Goal: Information Seeking & Learning: Learn about a topic

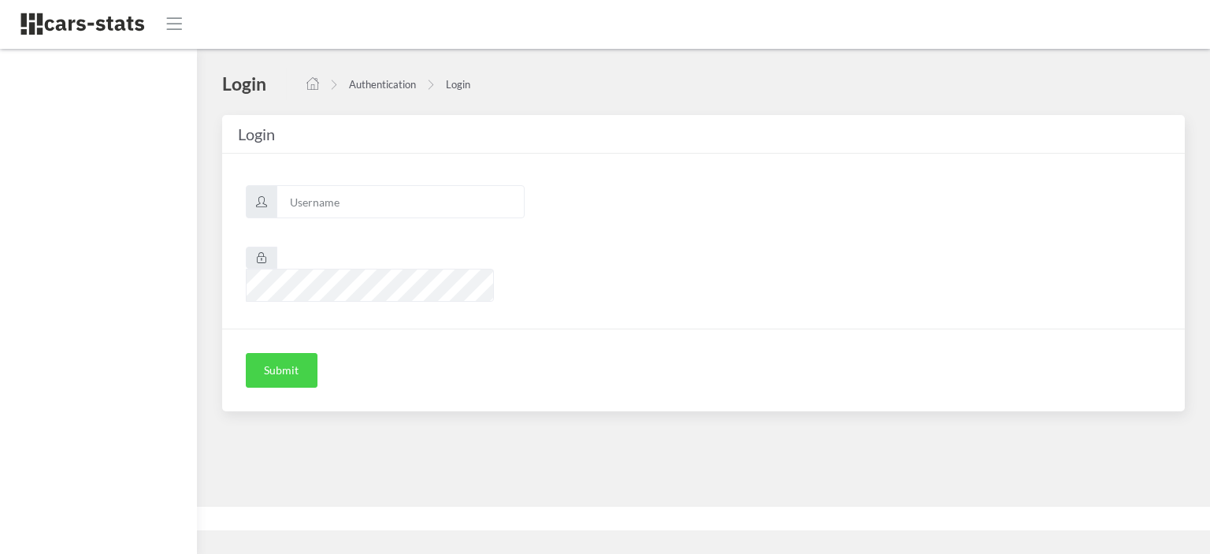
scroll to position [12, 12]
type input "nissan"
click at [293, 354] on button "Submit" at bounding box center [282, 370] width 72 height 35
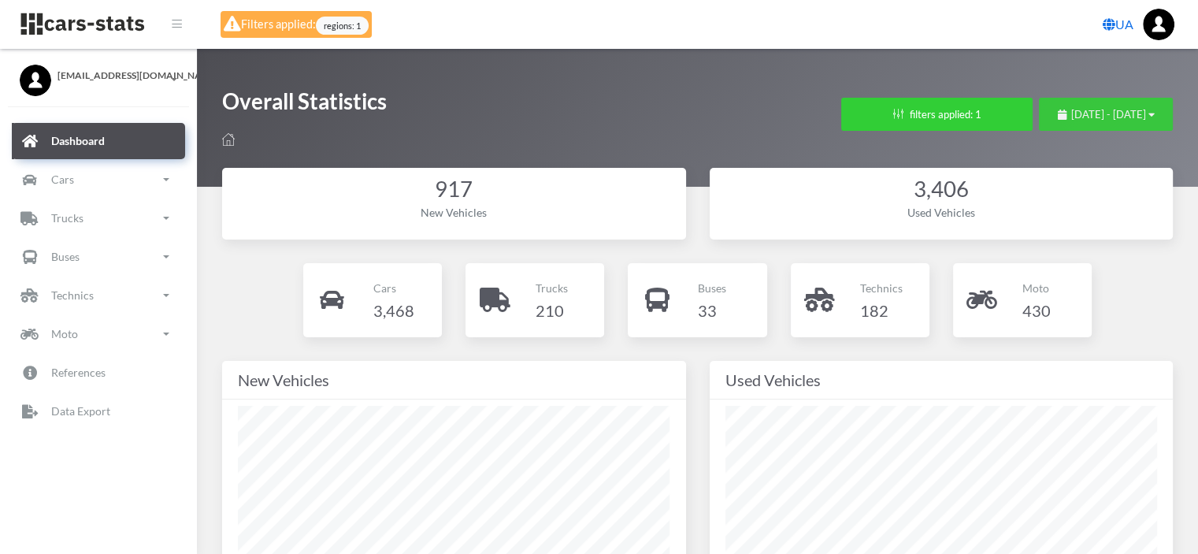
click at [1071, 113] on span "August 2, 2025 - September 1, 2025" at bounding box center [1108, 114] width 75 height 13
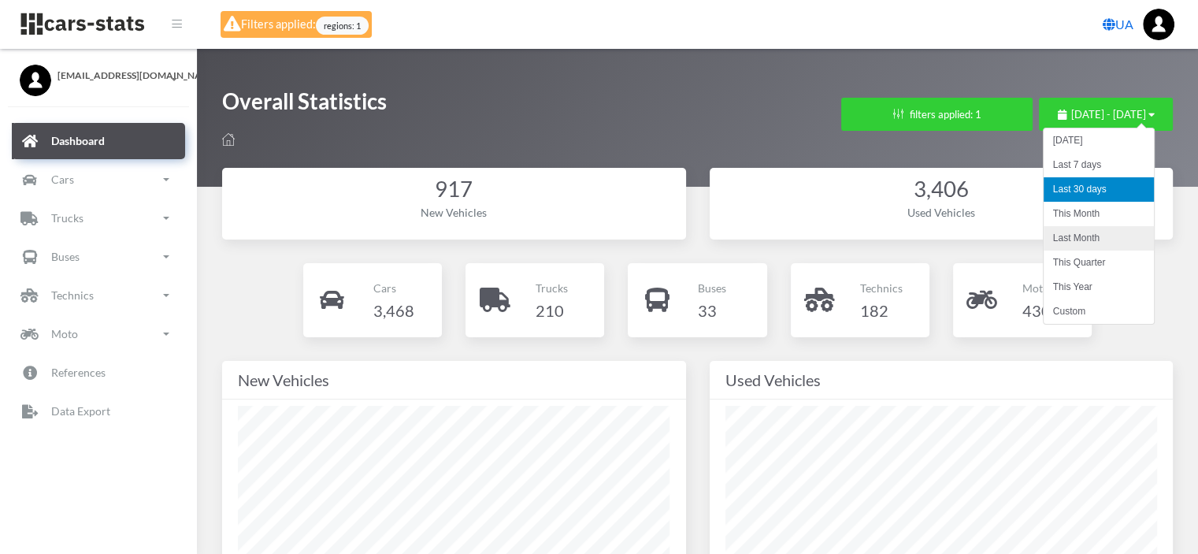
click at [1081, 231] on li "Last Month" at bounding box center [1099, 238] width 110 height 24
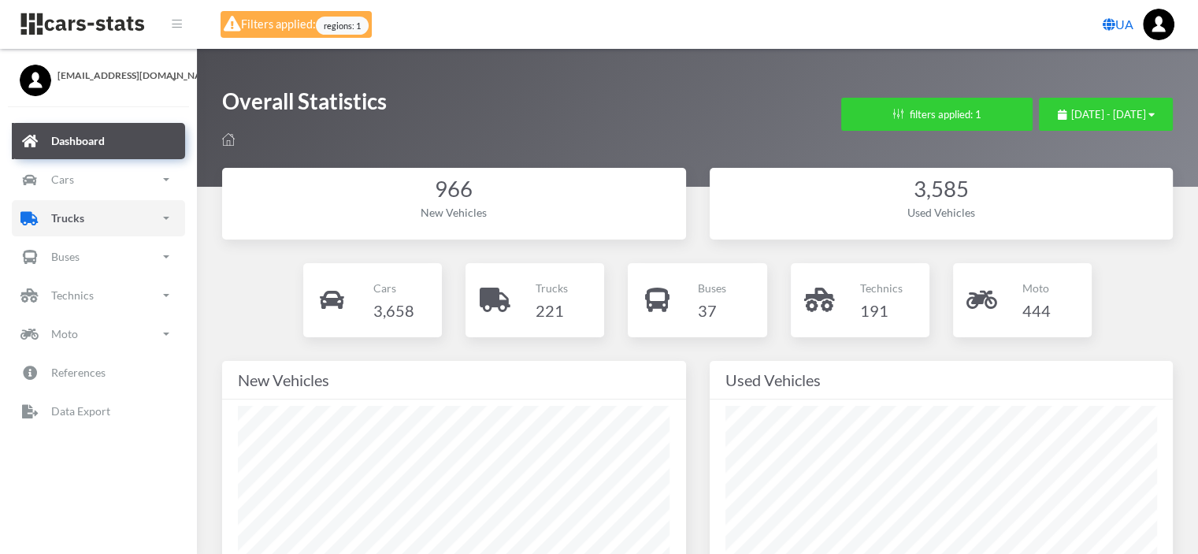
click at [85, 222] on link "Trucks" at bounding box center [98, 218] width 173 height 36
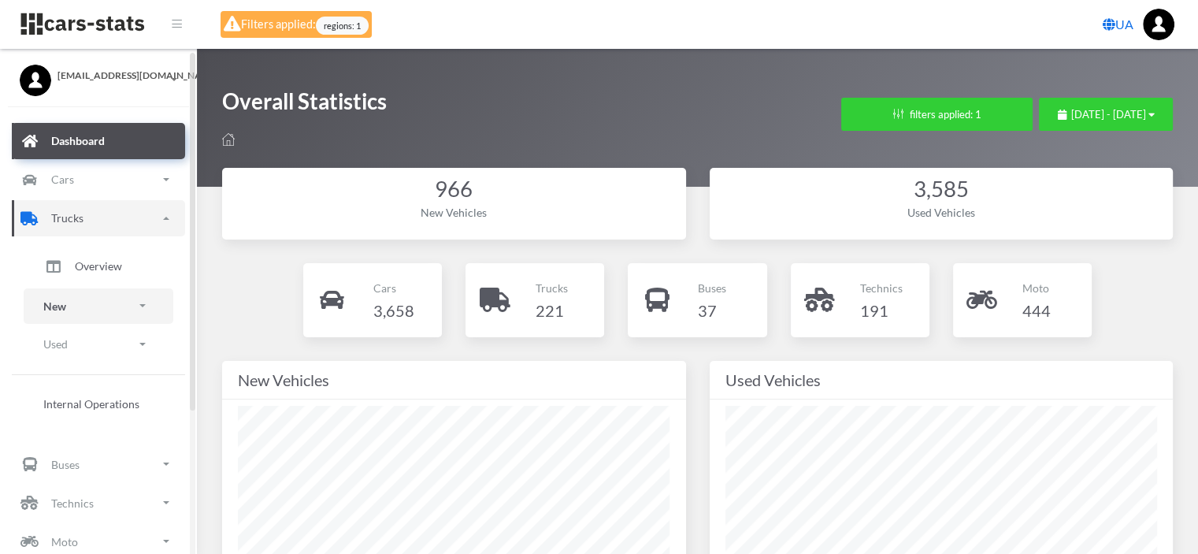
click at [76, 306] on link "New" at bounding box center [99, 305] width 150 height 35
click at [91, 351] on span "Brands" at bounding box center [92, 350] width 35 height 17
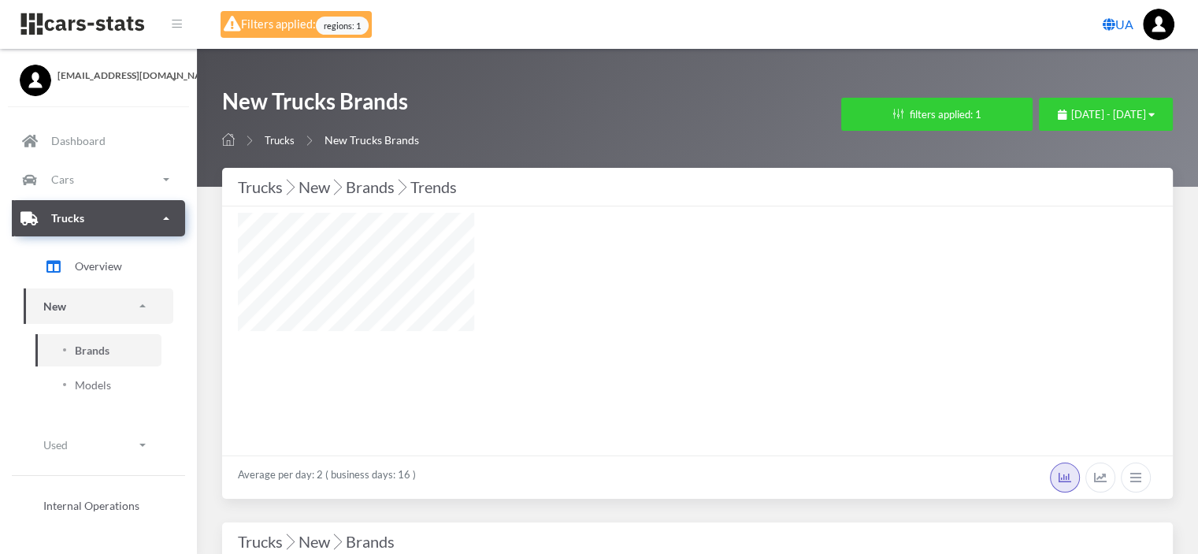
select select "25"
click at [1058, 121] on div "[DATE] - [DATE]" at bounding box center [1106, 115] width 97 height 16
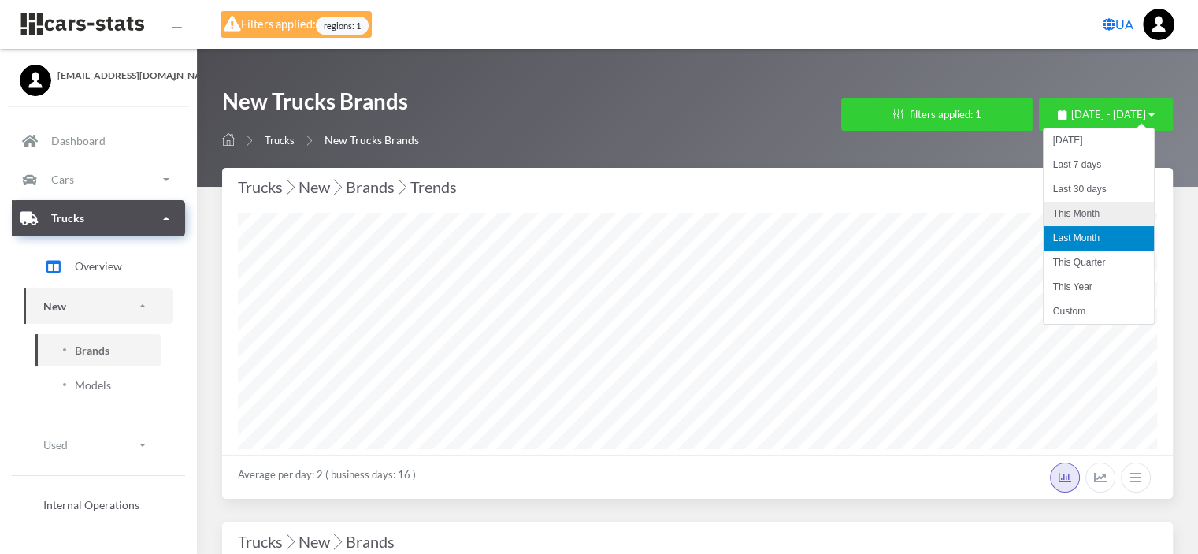
click at [1071, 213] on li "This Month" at bounding box center [1099, 214] width 110 height 24
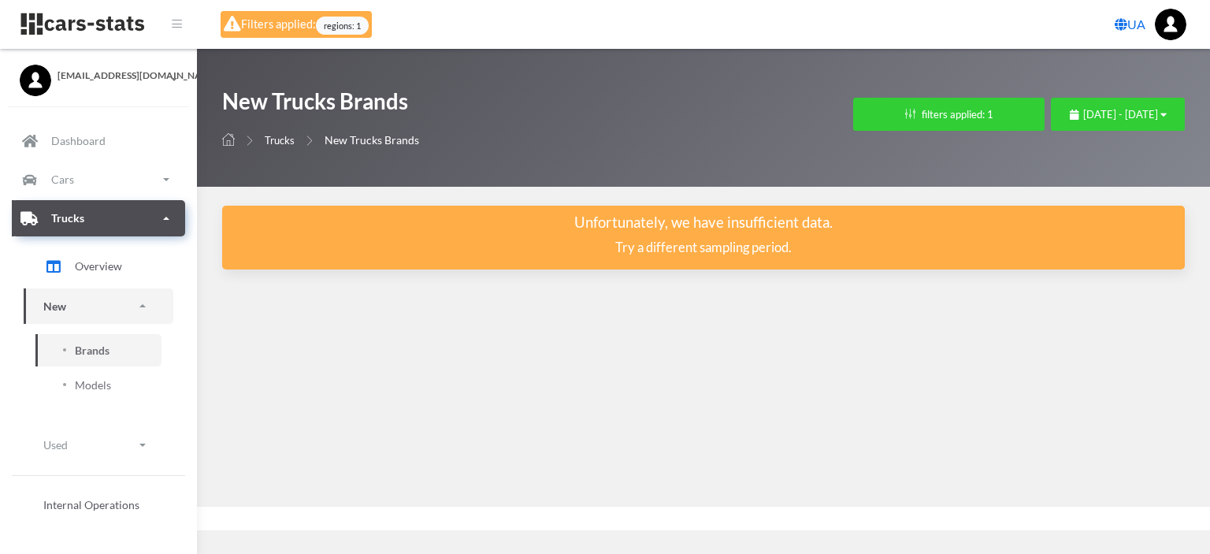
scroll to position [12, 12]
click at [1083, 114] on span "[DATE] - [DATE]" at bounding box center [1120, 114] width 75 height 13
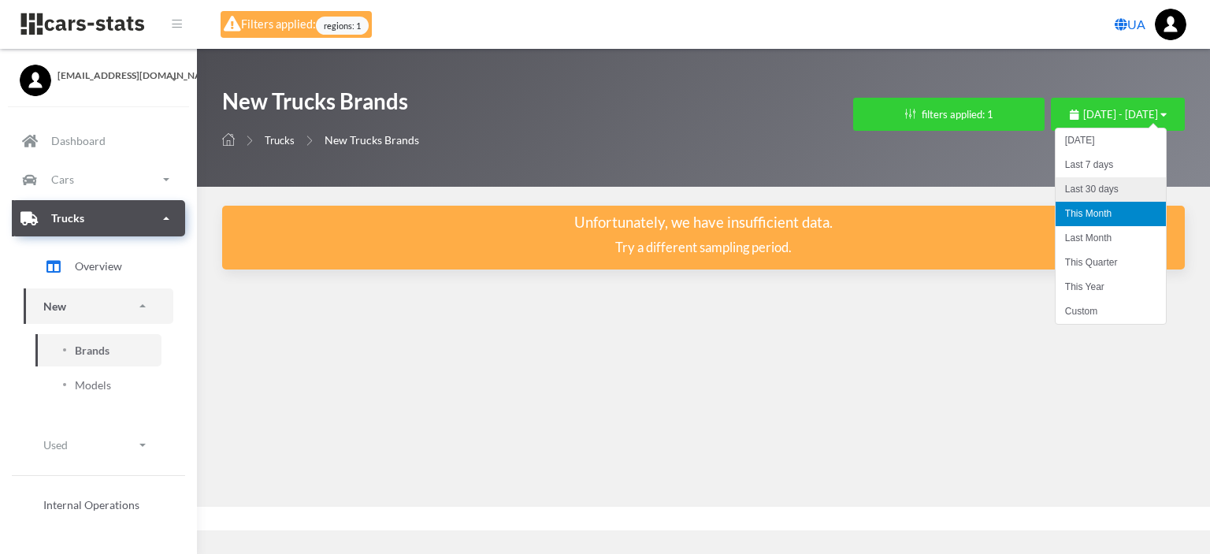
click at [1084, 182] on li "Last 30 days" at bounding box center [1111, 189] width 110 height 24
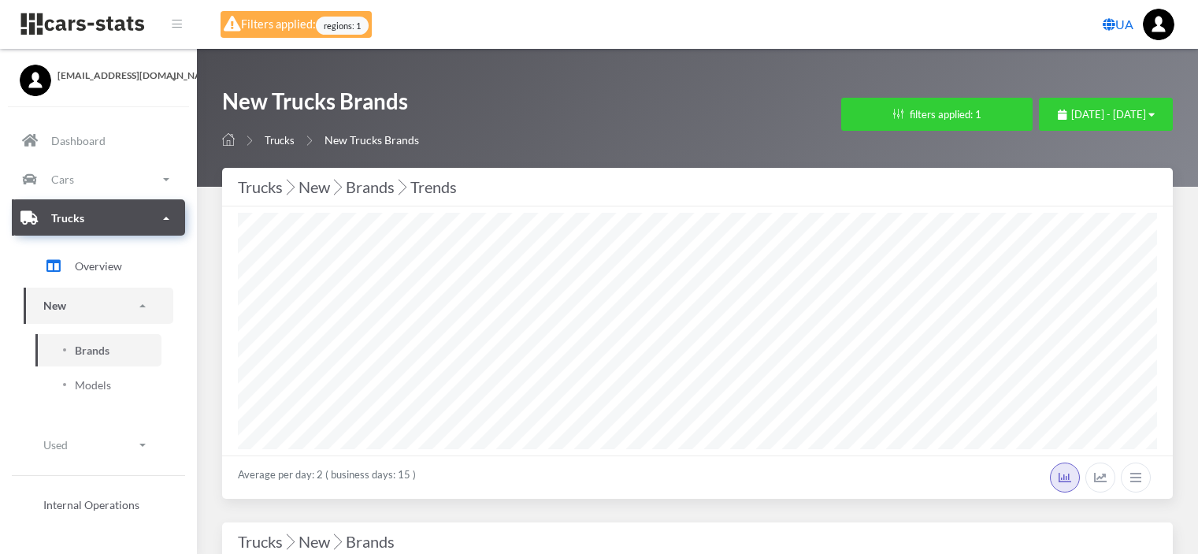
select select "25"
click at [1071, 113] on span "August 2, 2025 - September 1, 2025" at bounding box center [1108, 114] width 75 height 13
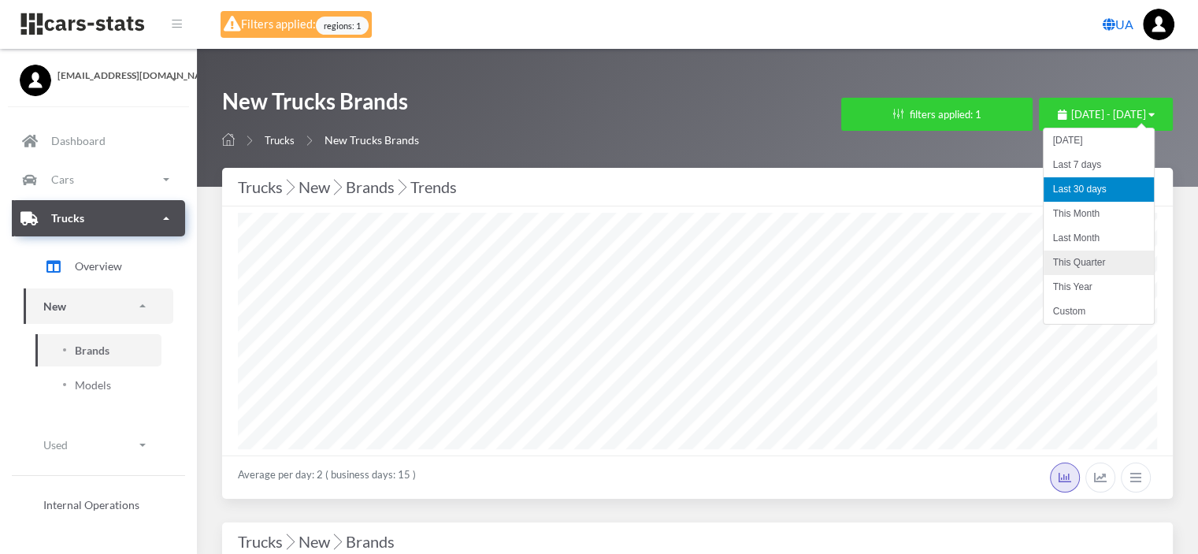
click at [1107, 264] on li "This Quarter" at bounding box center [1099, 263] width 110 height 24
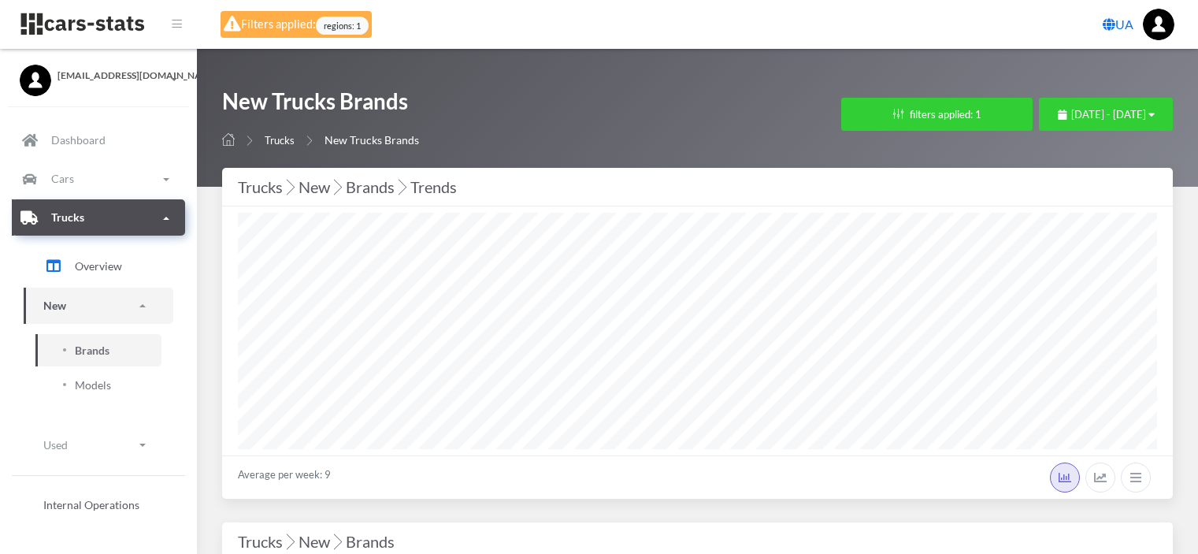
select select "25"
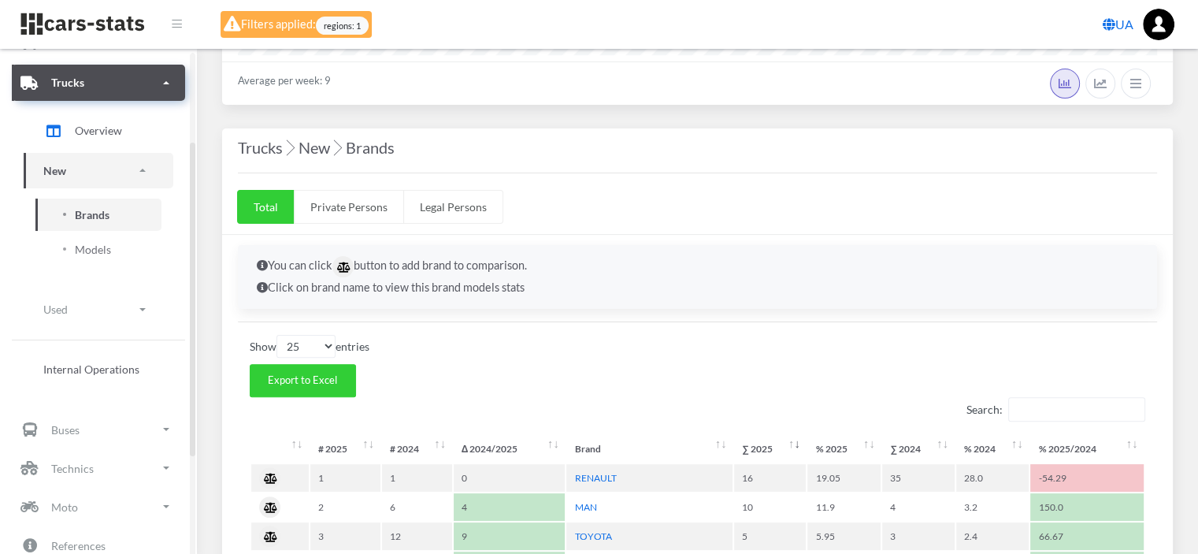
scroll to position [158, 0]
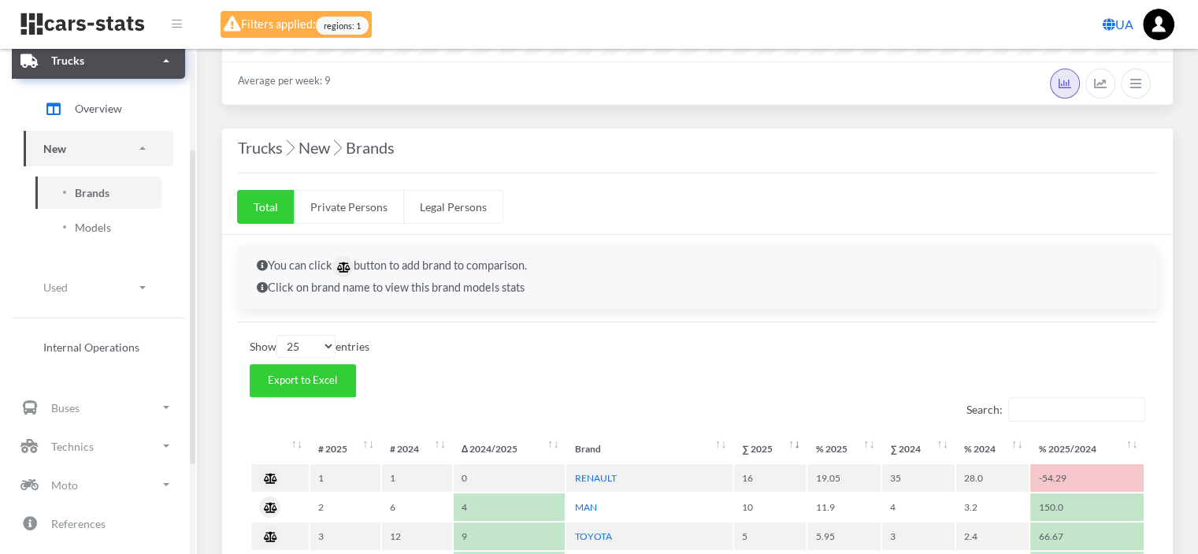
click at [95, 144] on link "New" at bounding box center [99, 148] width 150 height 35
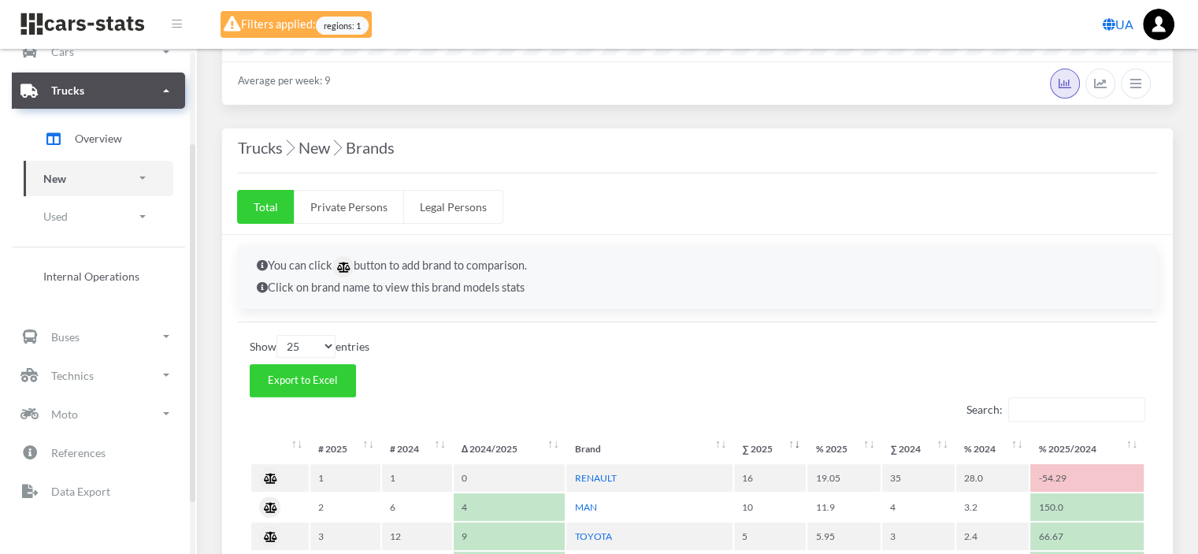
click at [91, 174] on link "New" at bounding box center [99, 178] width 150 height 35
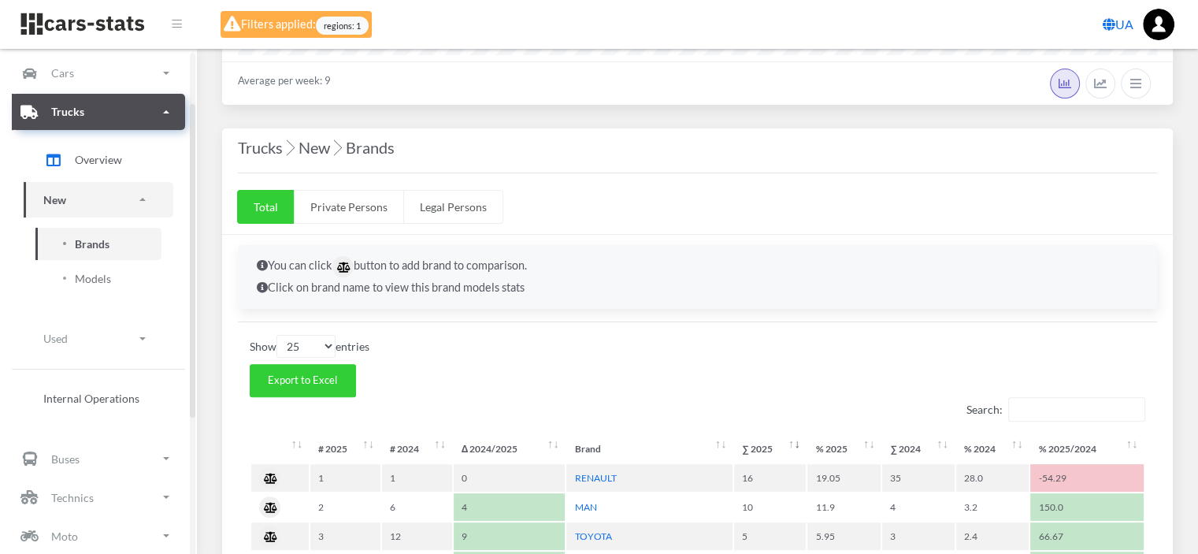
scroll to position [79, 0]
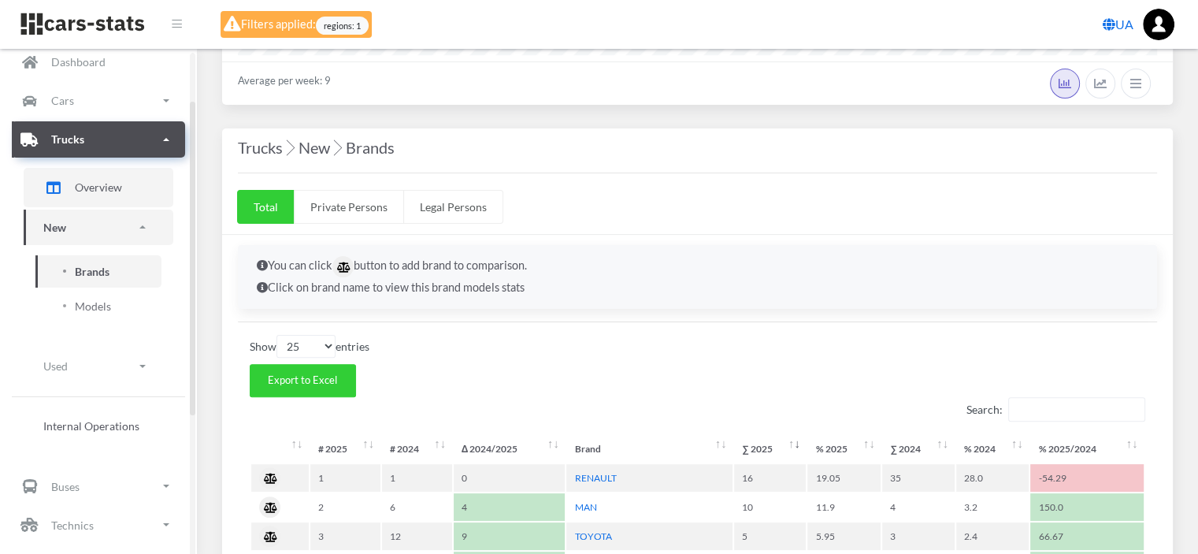
click at [94, 188] on span "Overview" at bounding box center [98, 187] width 47 height 17
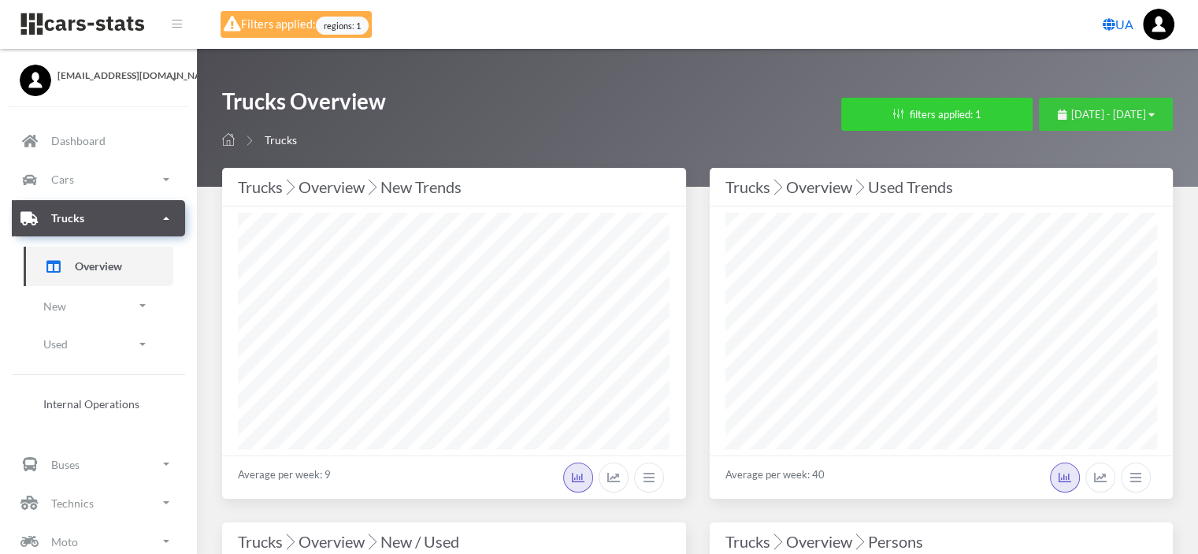
click at [1090, 117] on span "[DATE] - [DATE]" at bounding box center [1108, 114] width 75 height 13
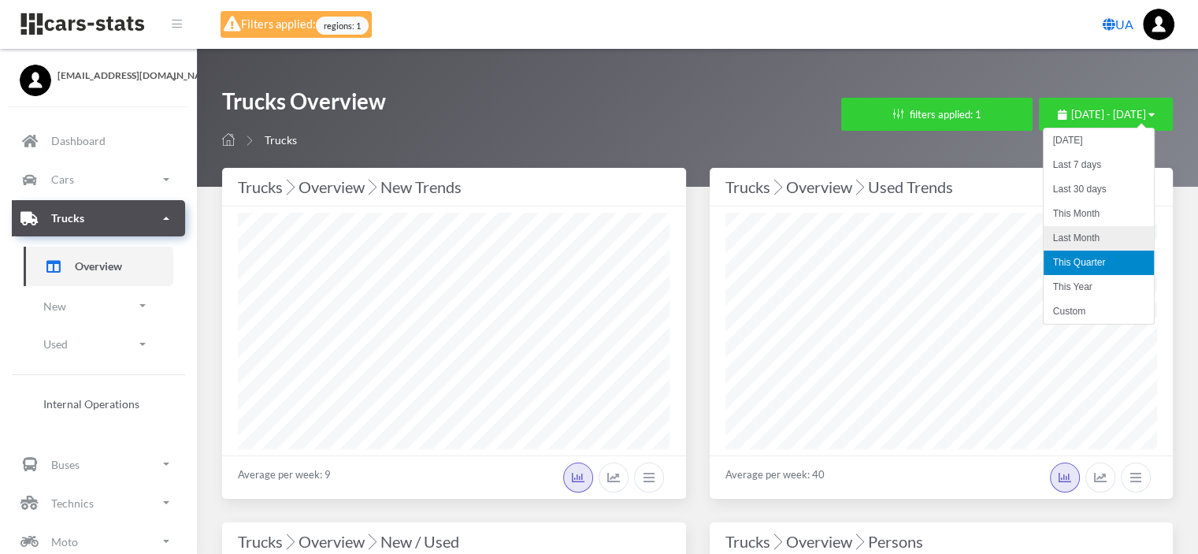
click at [1086, 230] on li "Last Month" at bounding box center [1099, 238] width 110 height 24
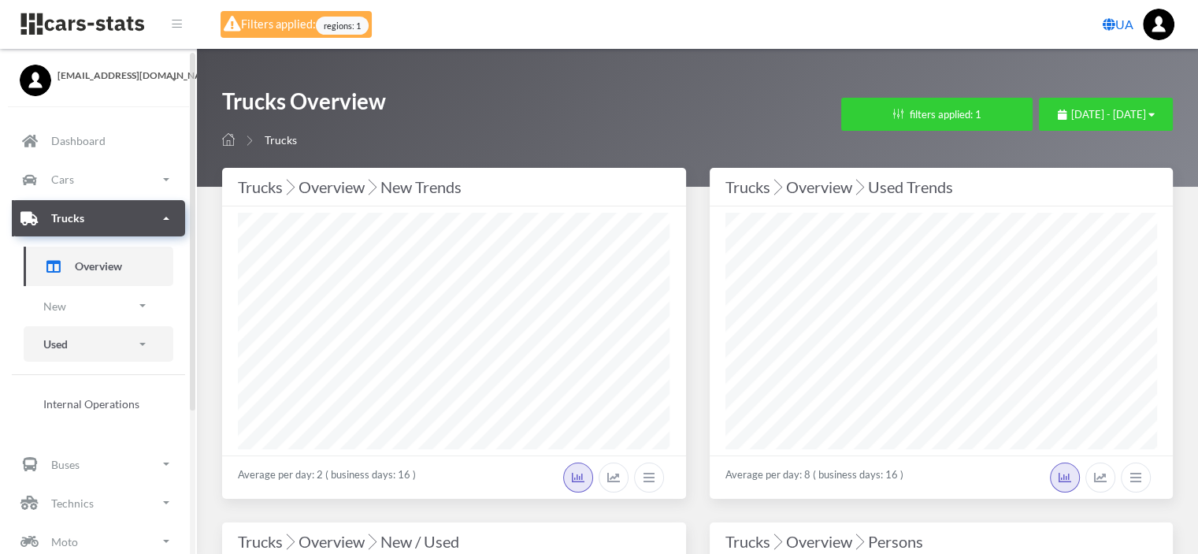
click at [58, 340] on p "Used" at bounding box center [55, 344] width 24 height 20
click at [95, 392] on span "Brands" at bounding box center [92, 388] width 35 height 17
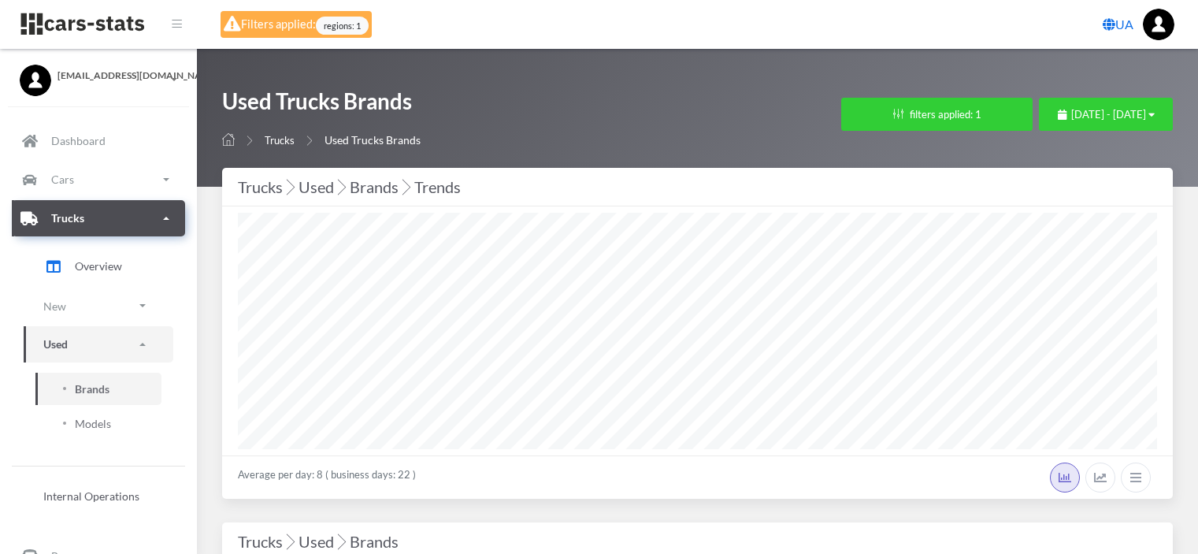
select select "25"
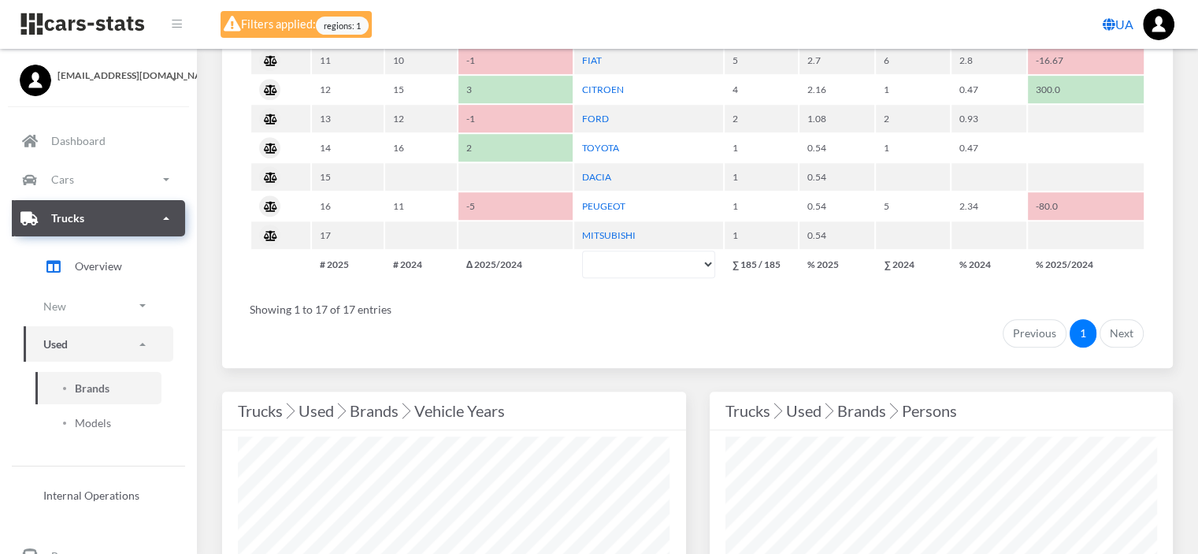
scroll to position [1260, 0]
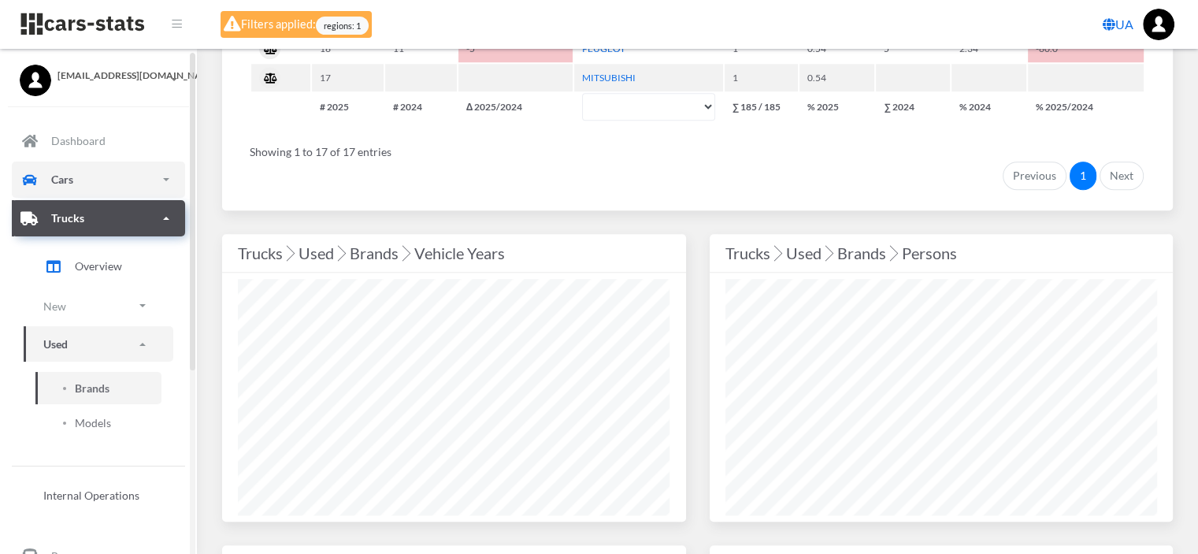
click at [82, 175] on link "Cars" at bounding box center [98, 179] width 173 height 36
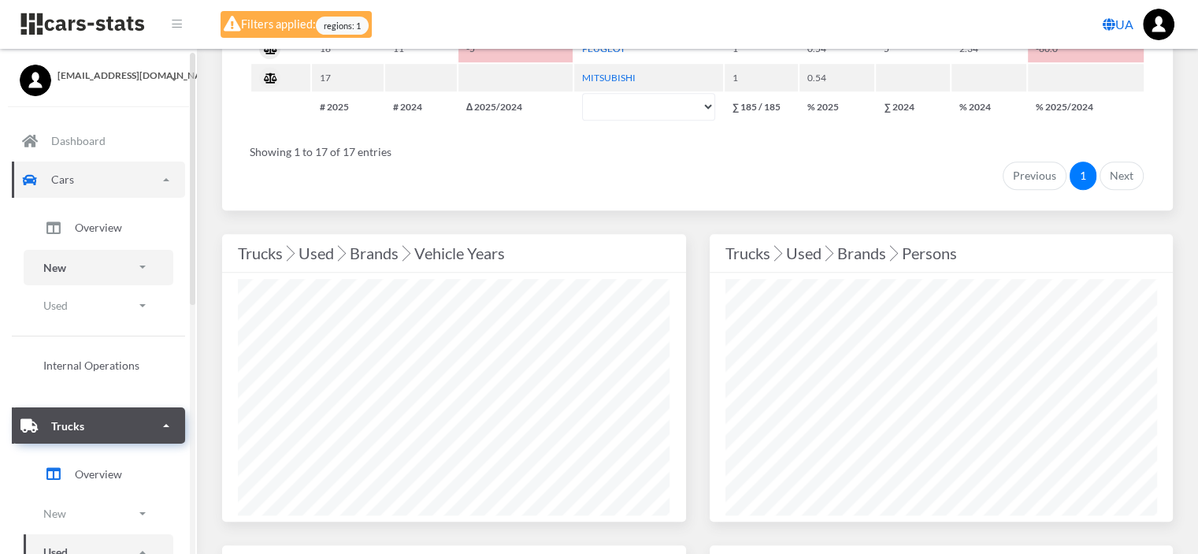
click at [71, 264] on link "New" at bounding box center [99, 267] width 150 height 35
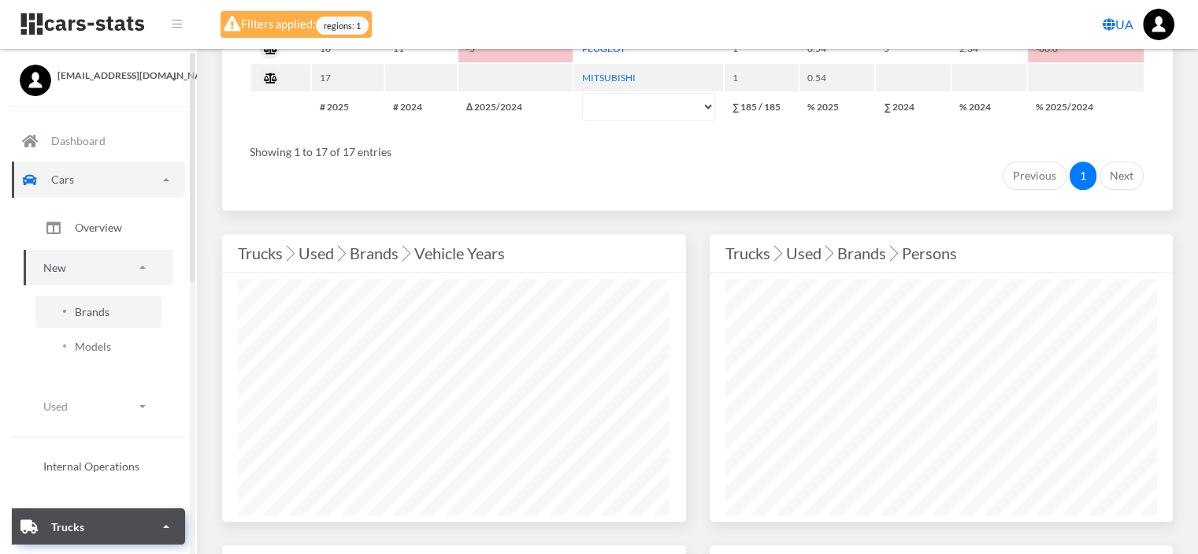
click at [81, 308] on span "Brands" at bounding box center [92, 311] width 35 height 17
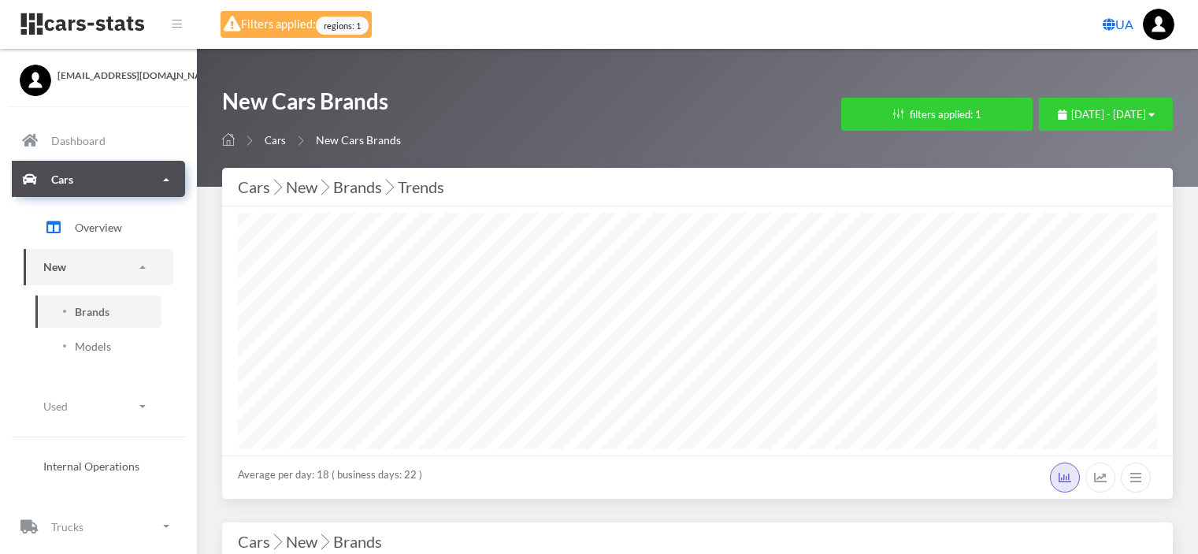
select select "25"
click at [1071, 113] on span "[DATE] - [DATE]" at bounding box center [1108, 114] width 75 height 13
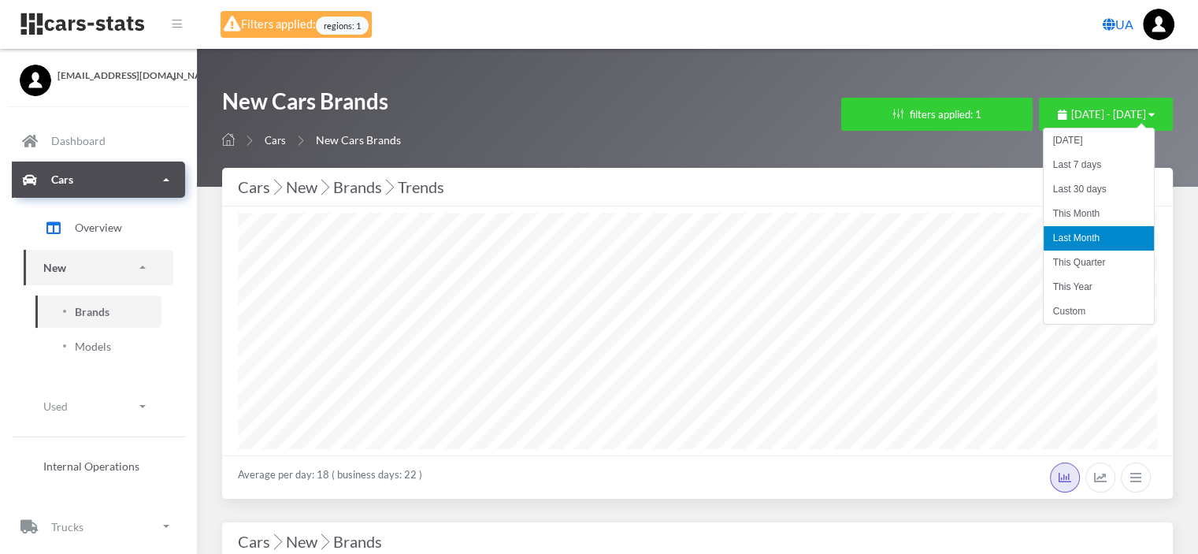
click at [1087, 239] on li "Last Month" at bounding box center [1099, 238] width 110 height 24
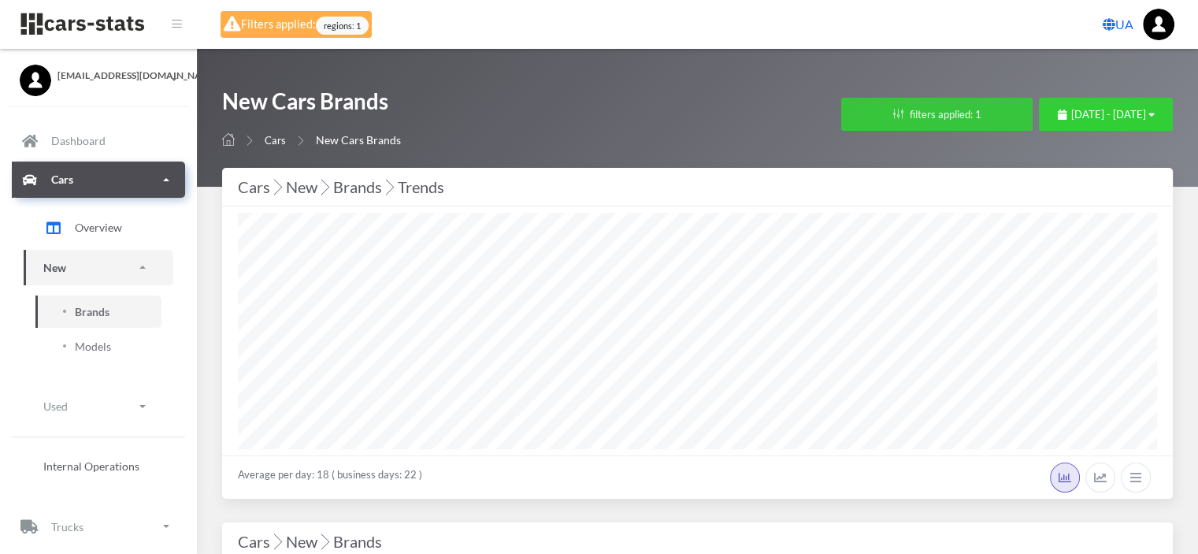
click at [861, 106] on button "filters applied: 1" at bounding box center [936, 114] width 191 height 33
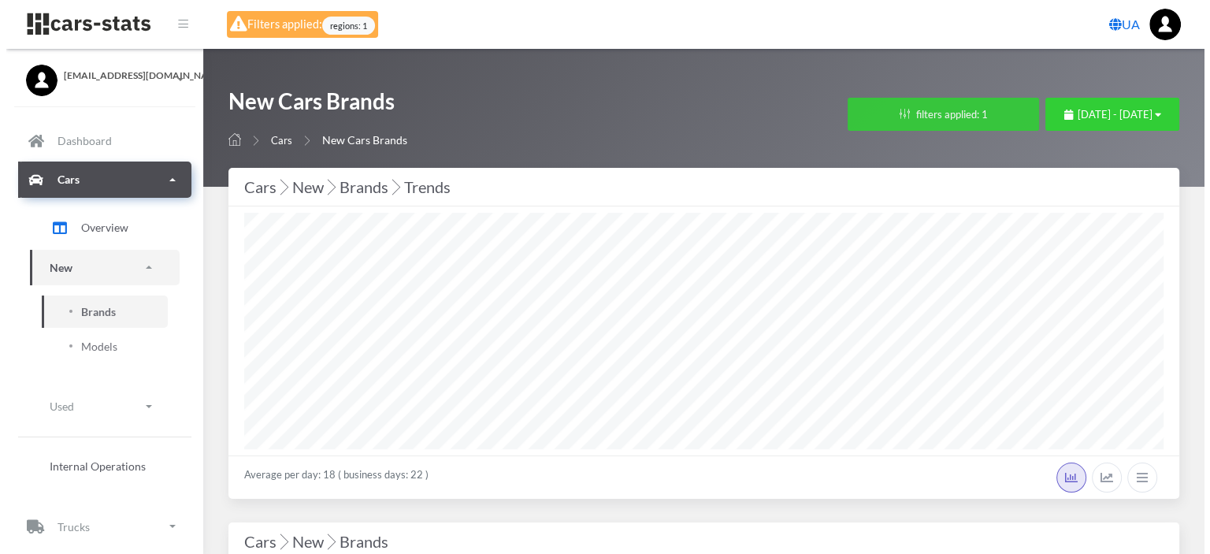
scroll to position [236, 919]
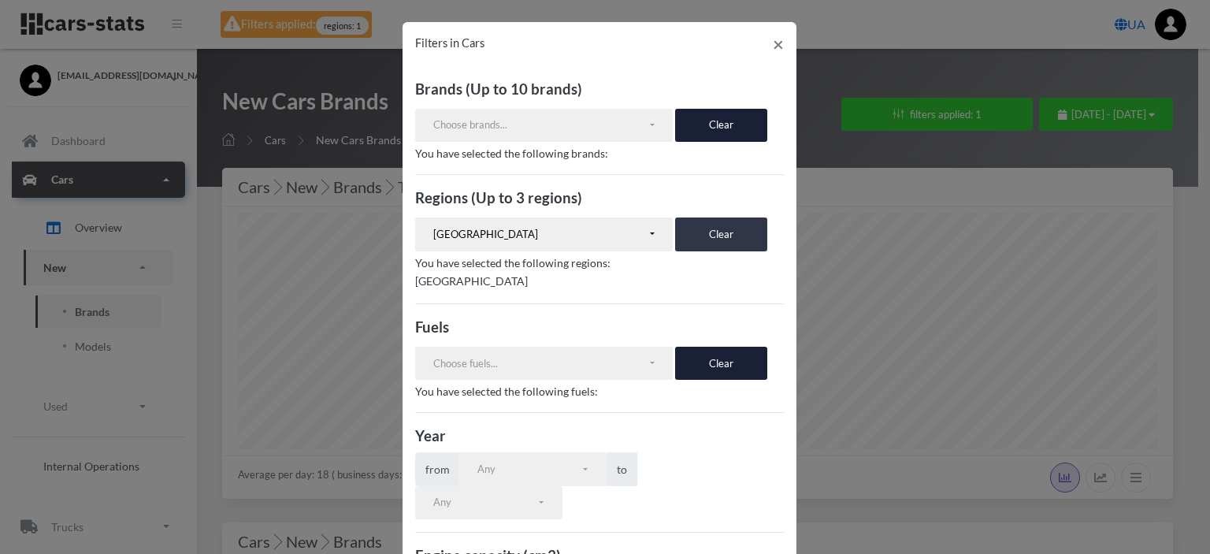
click at [717, 238] on button "Clear" at bounding box center [721, 233] width 92 height 33
select select
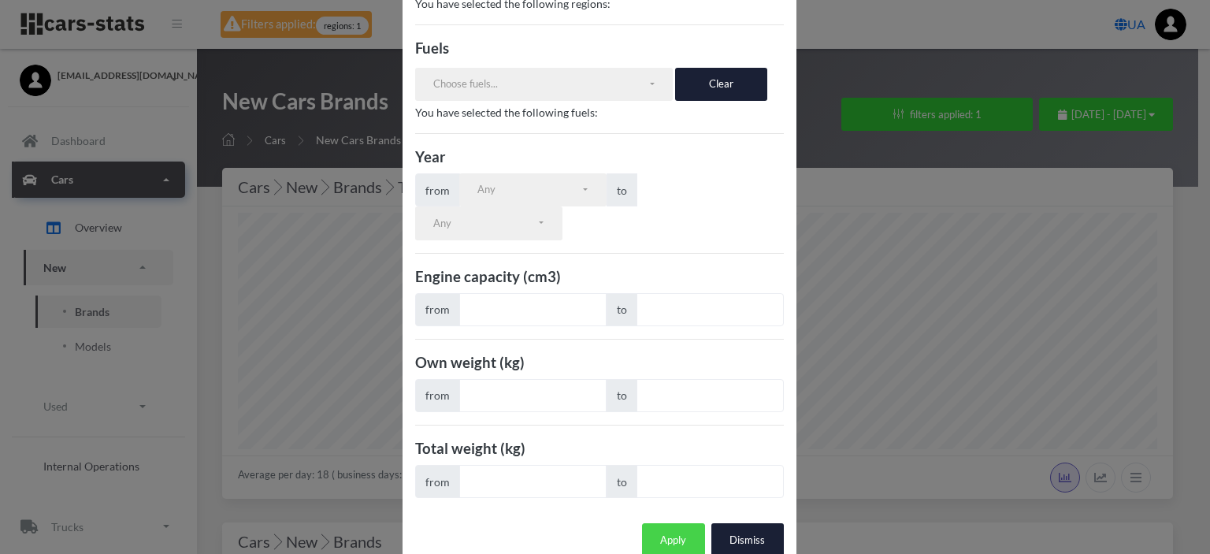
click at [667, 523] on button "Apply" at bounding box center [673, 539] width 63 height 33
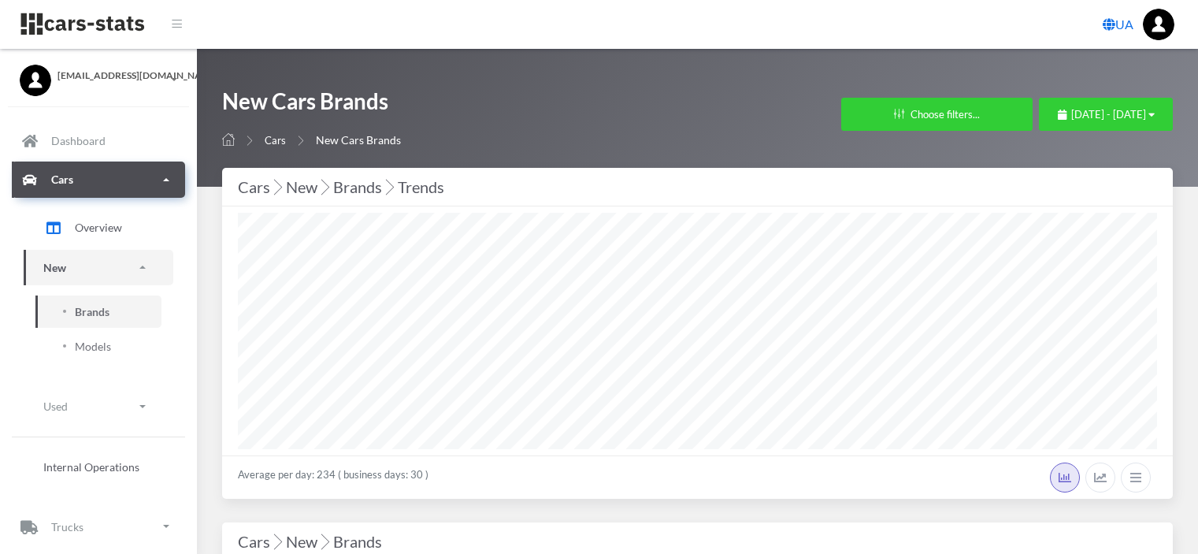
select select "25"
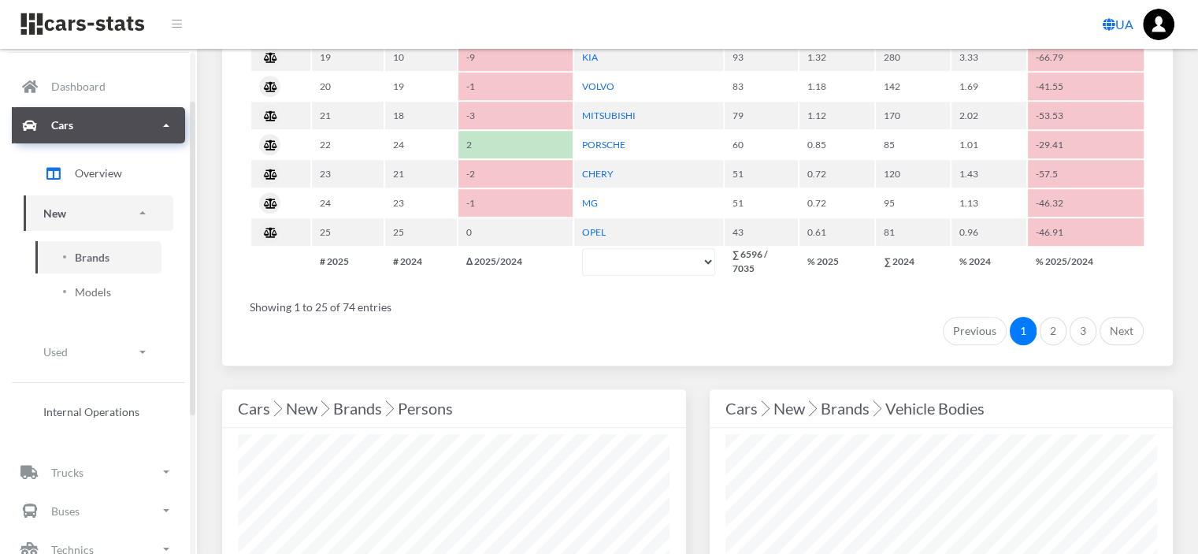
scroll to position [79, 0]
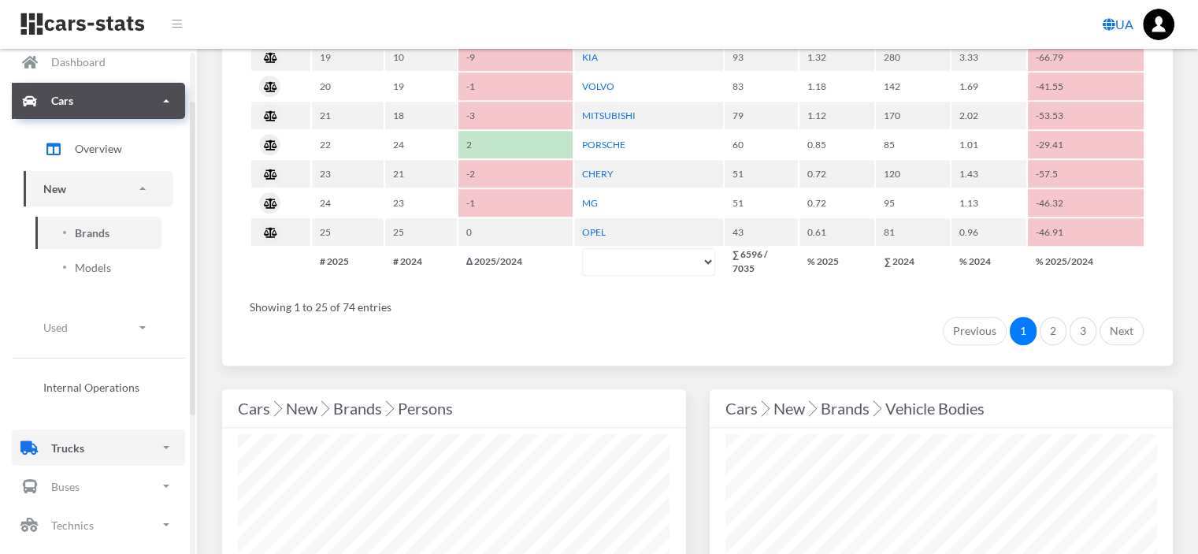
click at [72, 449] on p "Trucks" at bounding box center [67, 448] width 33 height 20
click at [91, 497] on span "Overview" at bounding box center [98, 496] width 47 height 17
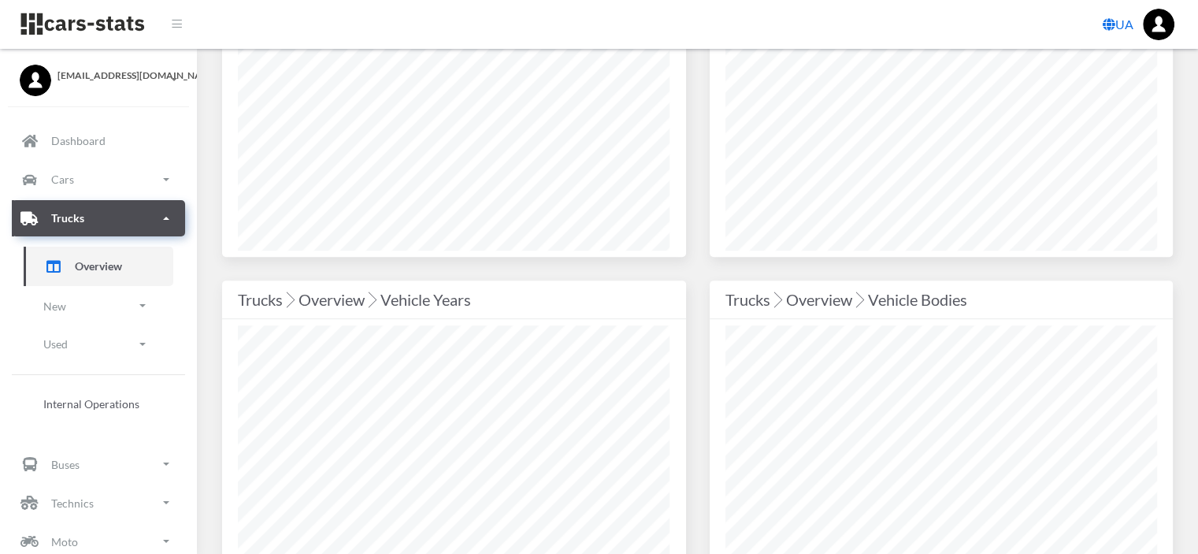
scroll to position [551, 0]
click at [65, 303] on p "New" at bounding box center [54, 306] width 23 height 20
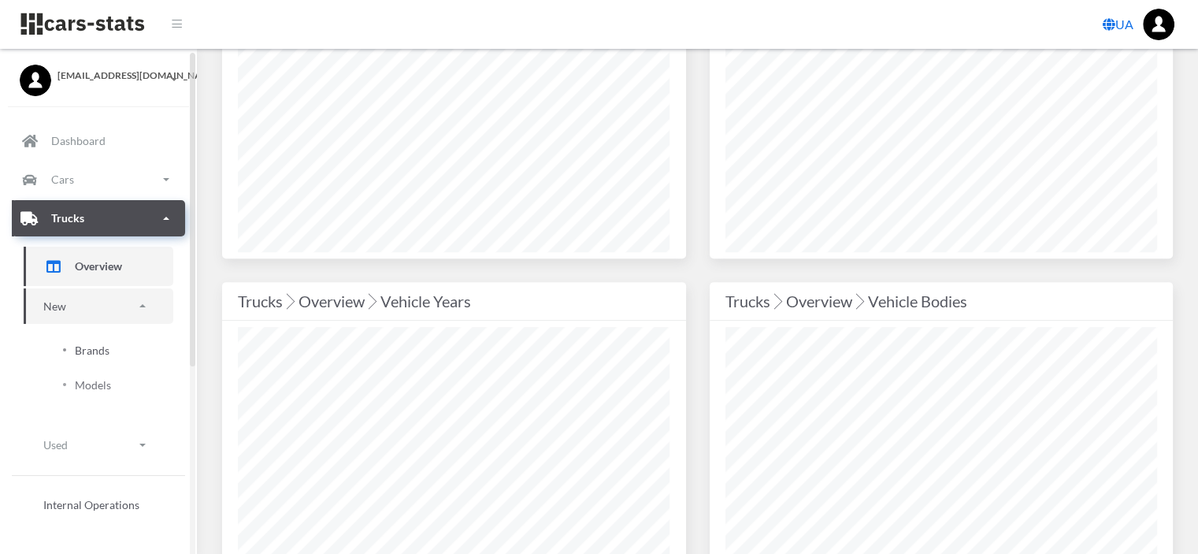
click at [88, 352] on span "Brands" at bounding box center [92, 350] width 35 height 17
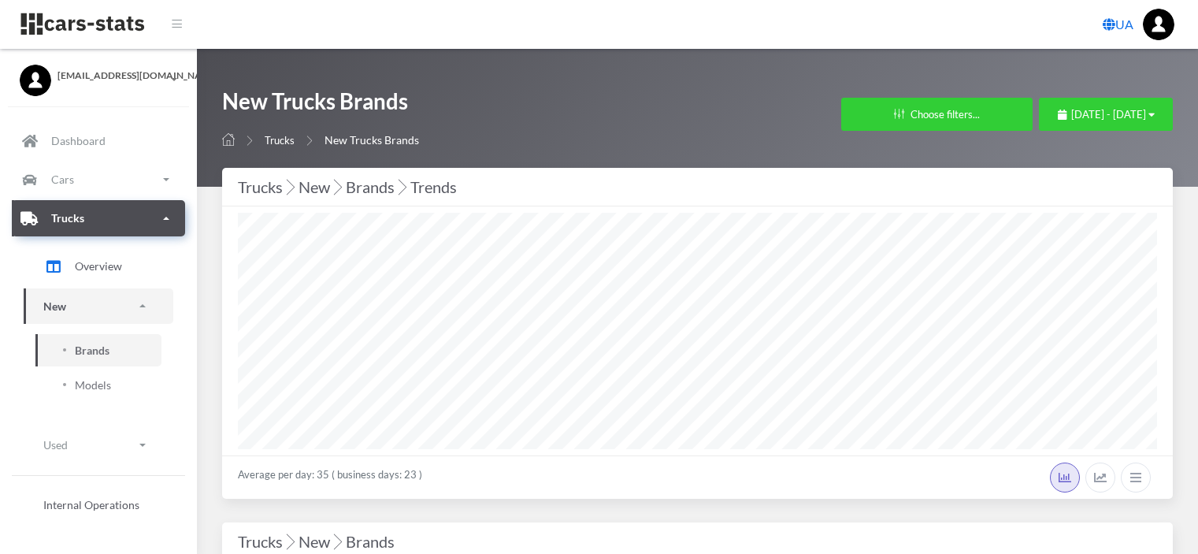
select select "25"
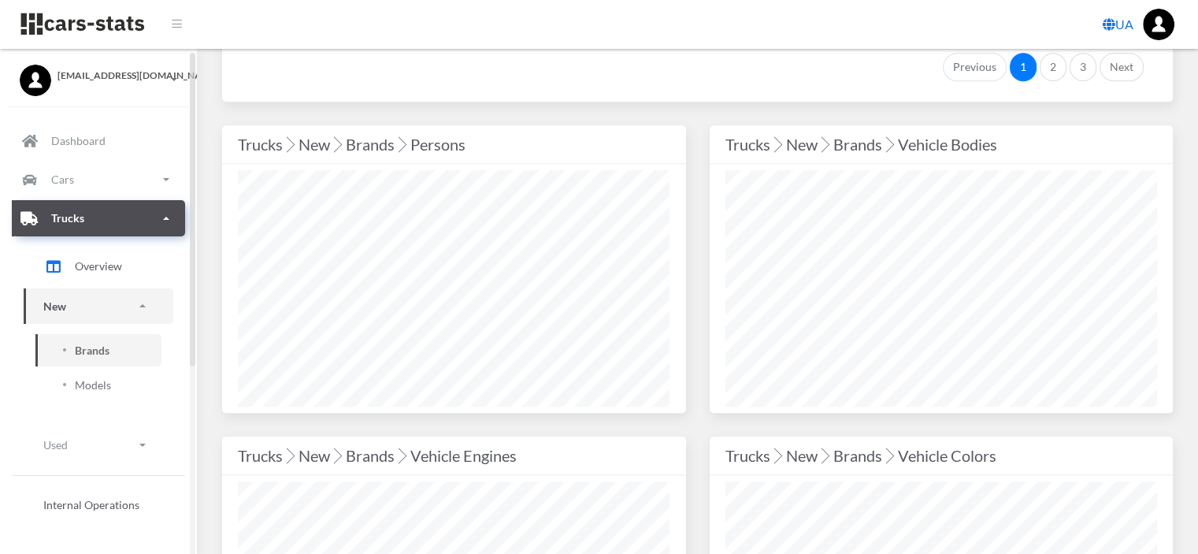
scroll to position [1575, 0]
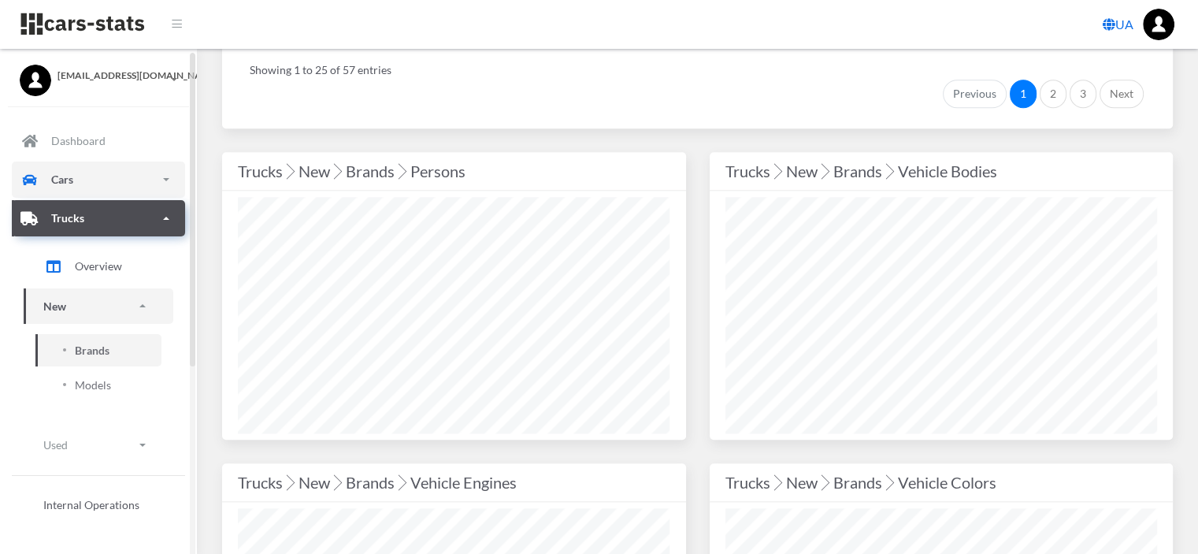
click at [75, 180] on link "Cars" at bounding box center [98, 179] width 173 height 36
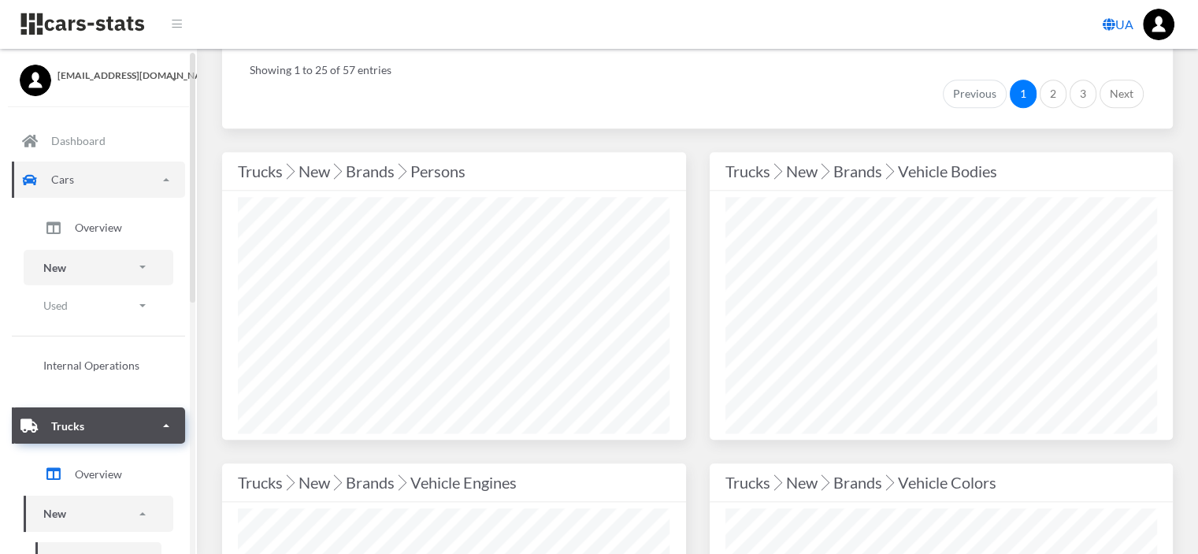
click at [64, 269] on p "New" at bounding box center [54, 268] width 23 height 20
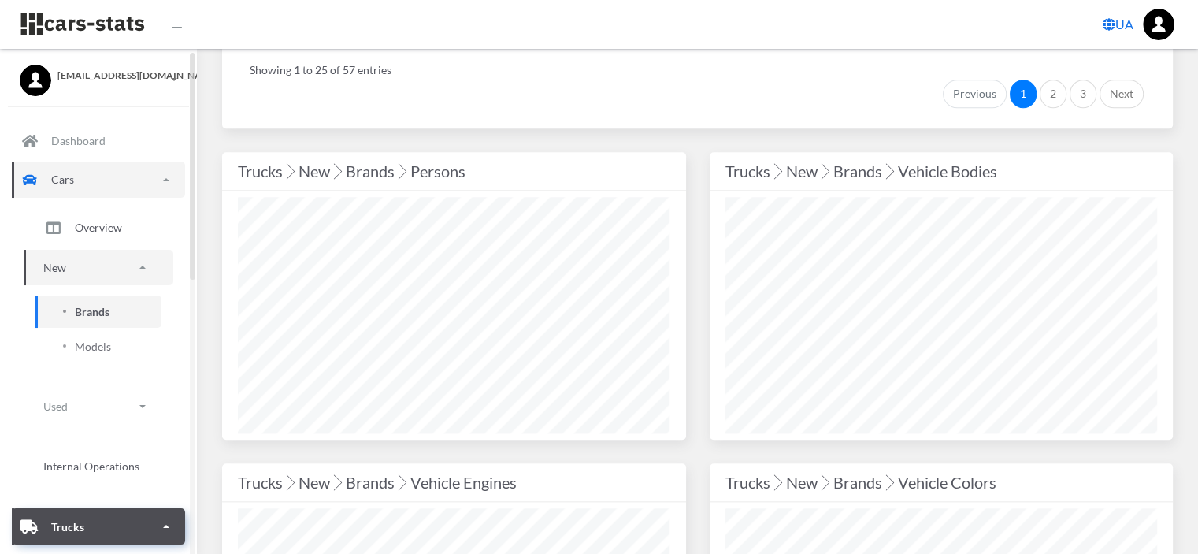
click at [72, 311] on link "Brands" at bounding box center [98, 311] width 126 height 32
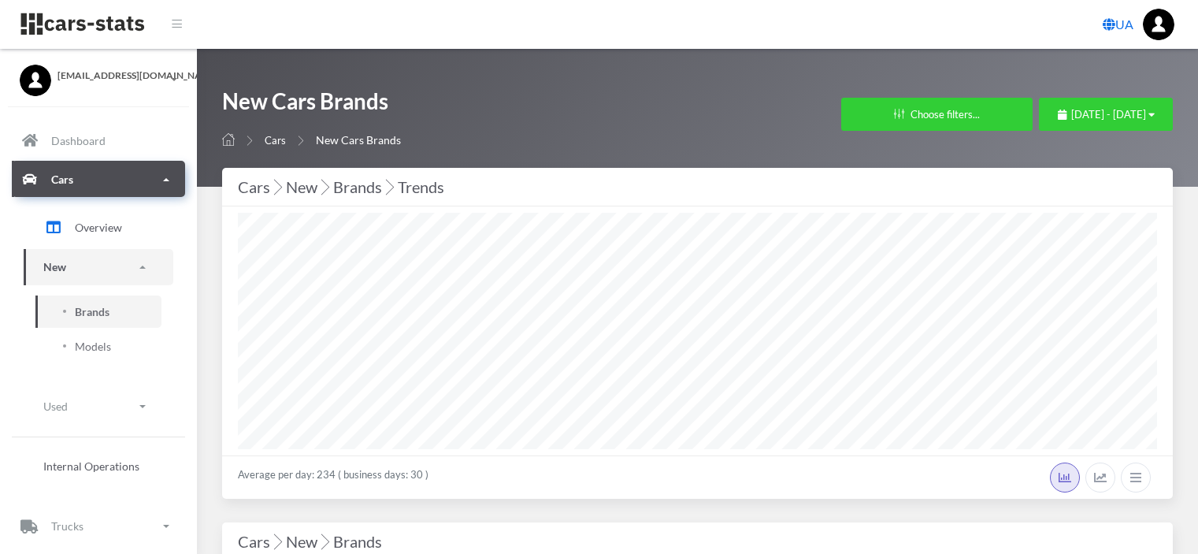
select select "25"
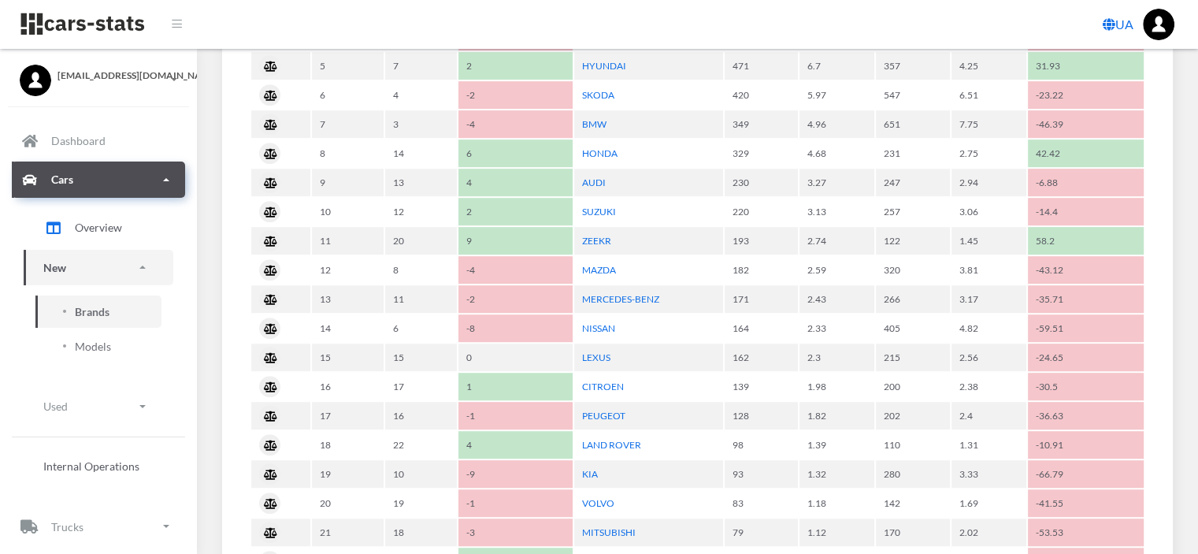
scroll to position [1024, 0]
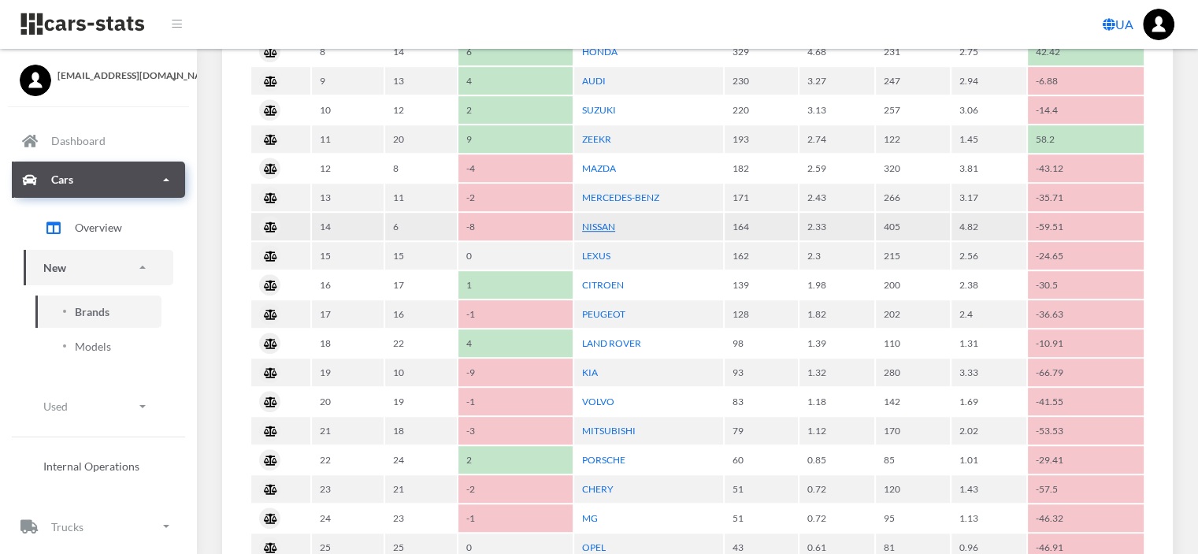
click at [599, 221] on link "NISSAN" at bounding box center [598, 227] width 33 height 12
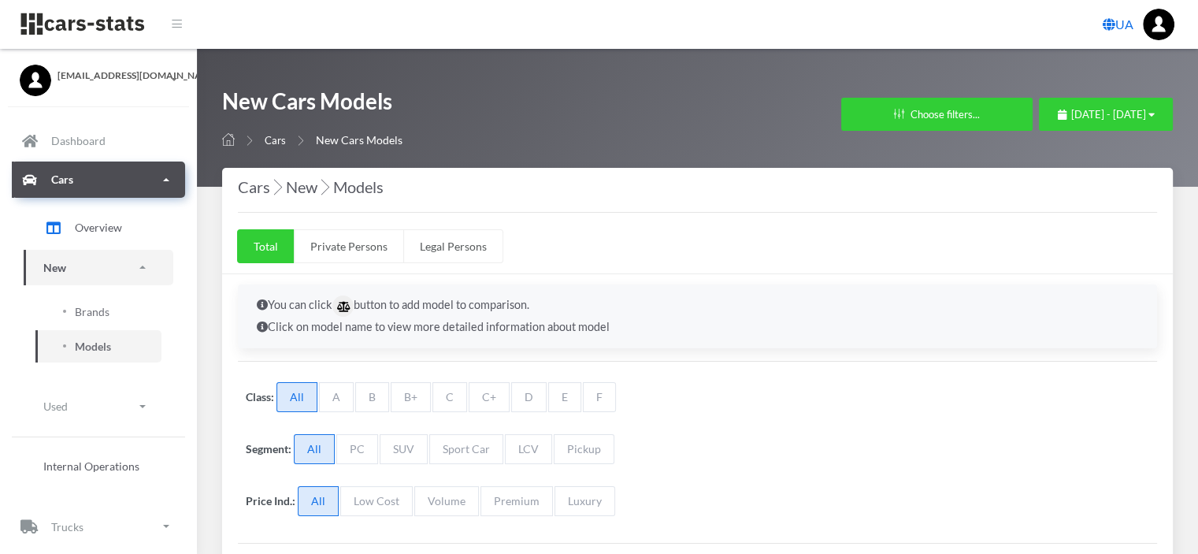
select select "25"
select select "NISSAN"
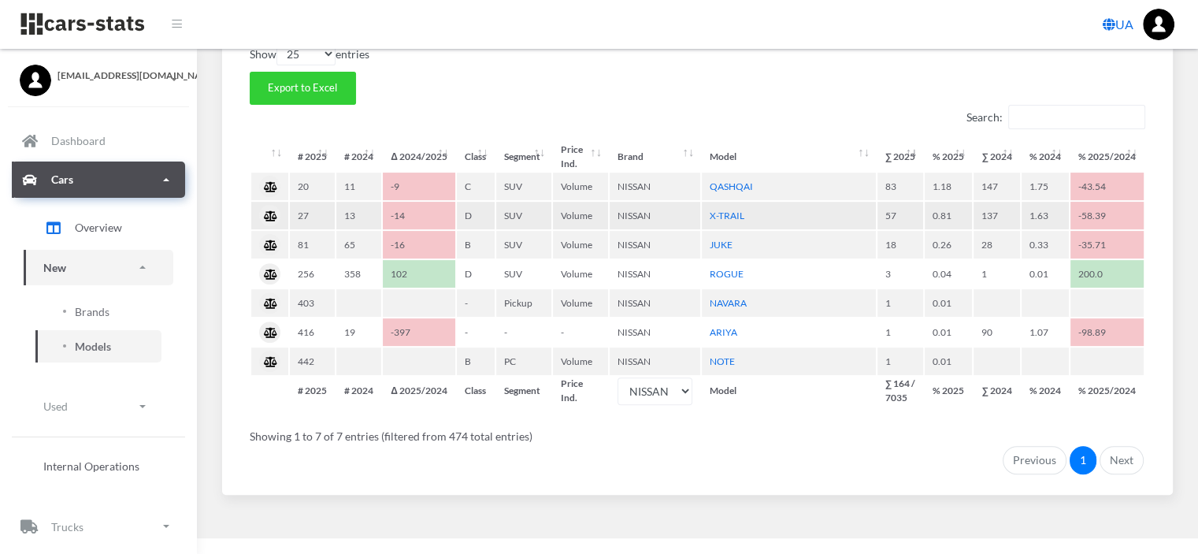
scroll to position [120, 0]
